Goal: Information Seeking & Learning: Learn about a topic

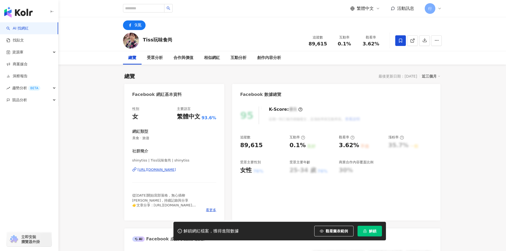
click at [176, 171] on div "https://www.facebook.com/302952466384697" at bounding box center [157, 169] width 39 height 5
drag, startPoint x: 143, startPoint y: 40, endPoint x: 172, endPoint y: 40, distance: 29.2
click at [172, 40] on div "Tiss玩味食尚 追蹤數 89,615 互動率 0.1% 觀看率 3.62%" at bounding box center [282, 40] width 340 height 21
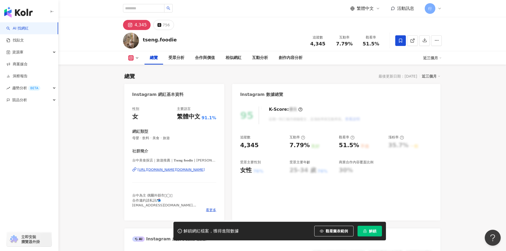
click at [182, 172] on div "[URL][DOMAIN_NAME][DOMAIN_NAME]" at bounding box center [171, 169] width 67 height 5
click at [182, 170] on div "[URL][DOMAIN_NAME][DOMAIN_NAME]" at bounding box center [171, 169] width 67 height 5
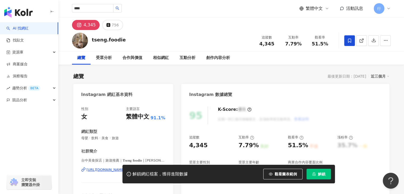
type input "****"
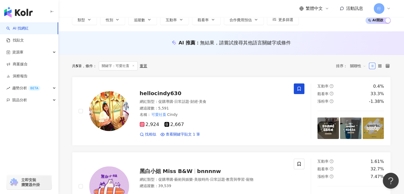
scroll to position [27, 0]
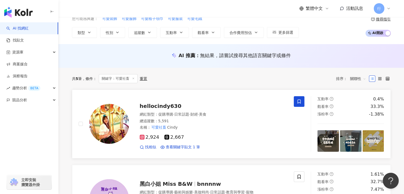
click at [182, 119] on div "總追蹤數 ： 5,591" at bounding box center [214, 121] width 148 height 5
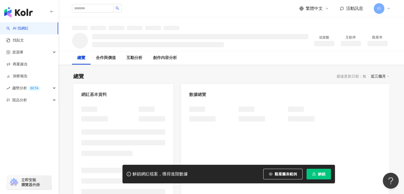
click at [314, 176] on button "解鎖" at bounding box center [319, 174] width 24 height 11
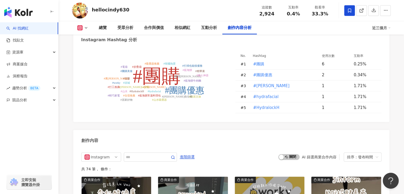
scroll to position [1489, 0]
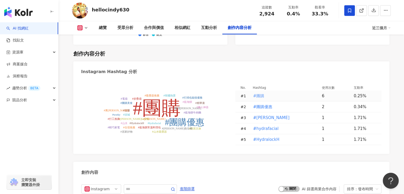
click at [258, 99] on span "#團購" at bounding box center [258, 96] width 11 height 6
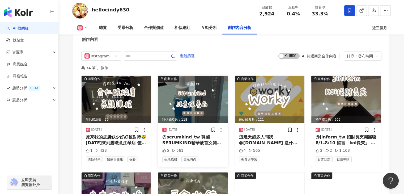
scroll to position [1738, 0]
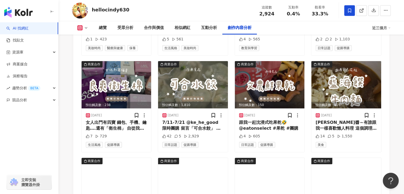
type input "***"
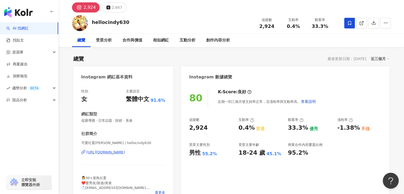
scroll to position [0, 0]
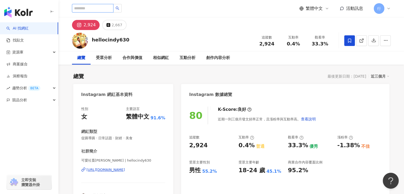
click at [103, 9] on input "search" at bounding box center [92, 8] width 41 height 9
type input "**"
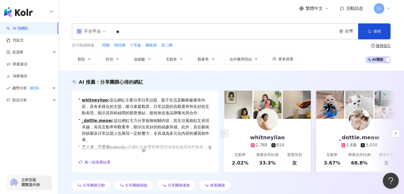
drag, startPoint x: 377, startPoint y: 30, endPoint x: 338, endPoint y: 39, distance: 40.2
click at [377, 30] on span "搜尋" at bounding box center [377, 31] width 7 height 4
click at [133, 32] on input "**" at bounding box center [224, 32] width 222 height 10
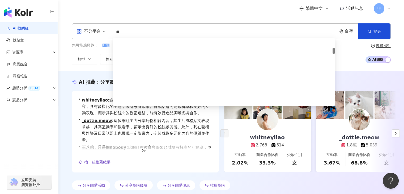
scroll to position [106, 0]
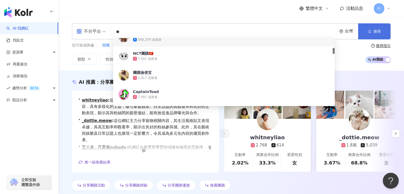
click at [368, 33] on span "button" at bounding box center [370, 31] width 4 height 4
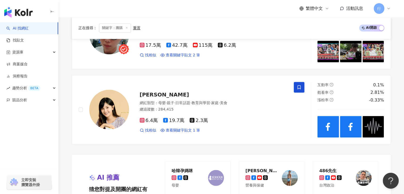
scroll to position [1082, 0]
